Goal: Task Accomplishment & Management: Complete application form

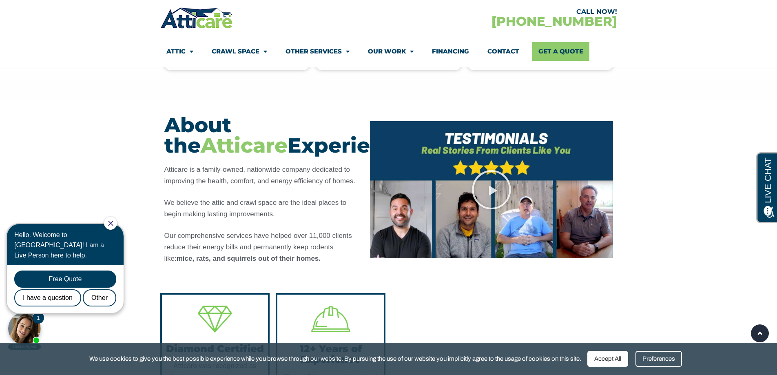
scroll to position [612, 0]
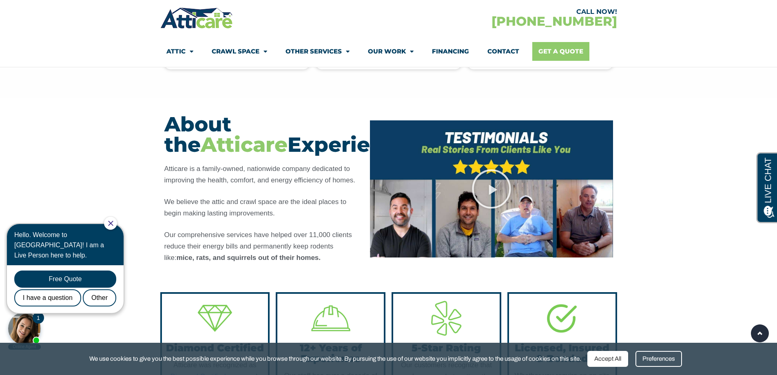
click at [566, 49] on link "Get A Quote" at bounding box center [560, 51] width 57 height 19
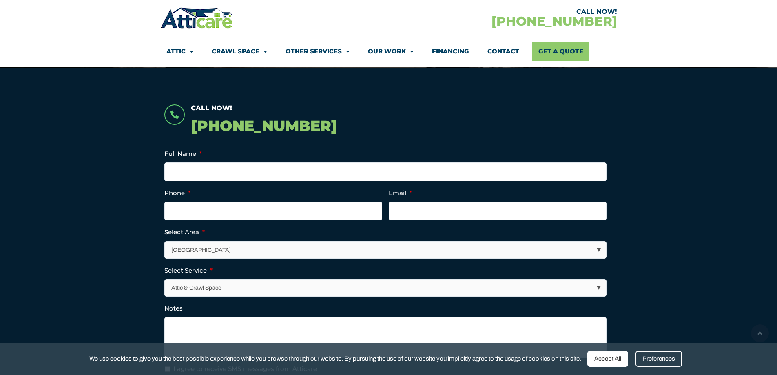
scroll to position [245, 0]
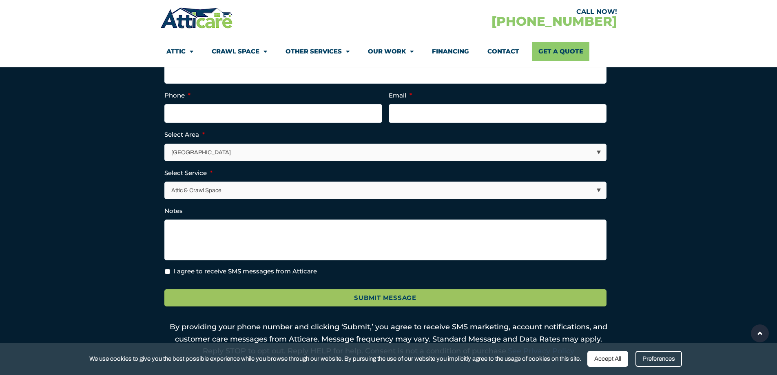
click at [456, 150] on select "[GEOGRAPHIC_DATA] [GEOGRAPHIC_DATA] [US_STATE] / [US_STATE] Area Other Areas" at bounding box center [385, 152] width 441 height 17
select select "[GEOGRAPHIC_DATA]"
click at [165, 144] on select "[GEOGRAPHIC_DATA] [GEOGRAPHIC_DATA] [US_STATE] / [US_STATE] Area Other Areas" at bounding box center [385, 152] width 441 height 17
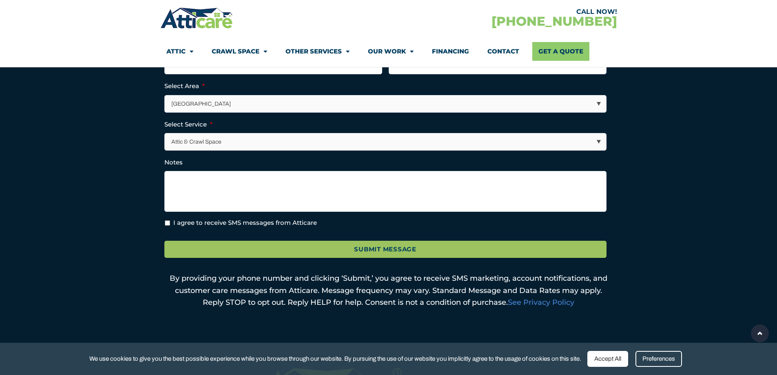
scroll to position [285, 0]
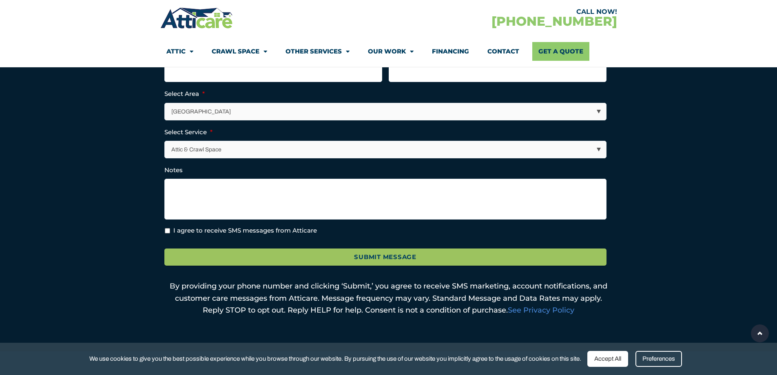
click at [458, 150] on select "Attic & Crawl Space Insulation Roofing Solar Energy Other Services" at bounding box center [385, 149] width 441 height 17
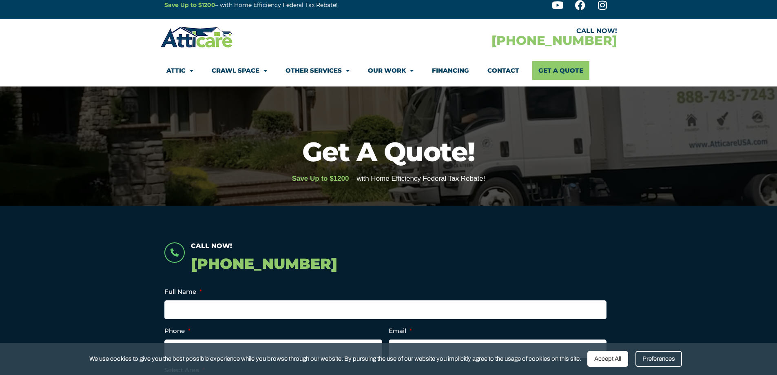
scroll to position [0, 0]
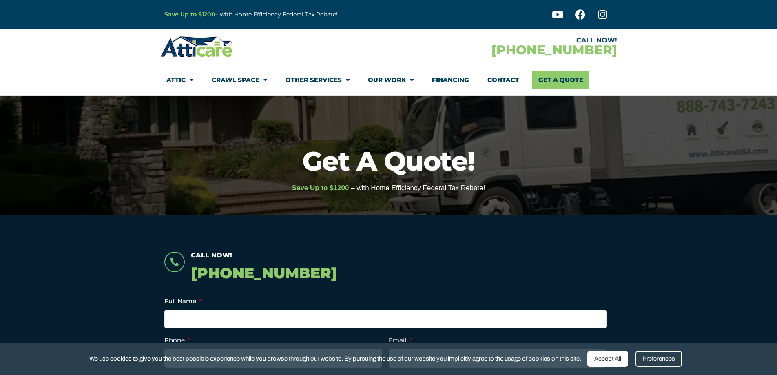
drag, startPoint x: 458, startPoint y: 150, endPoint x: 456, endPoint y: 142, distance: 8.7
